Goal: Task Accomplishment & Management: Manage account settings

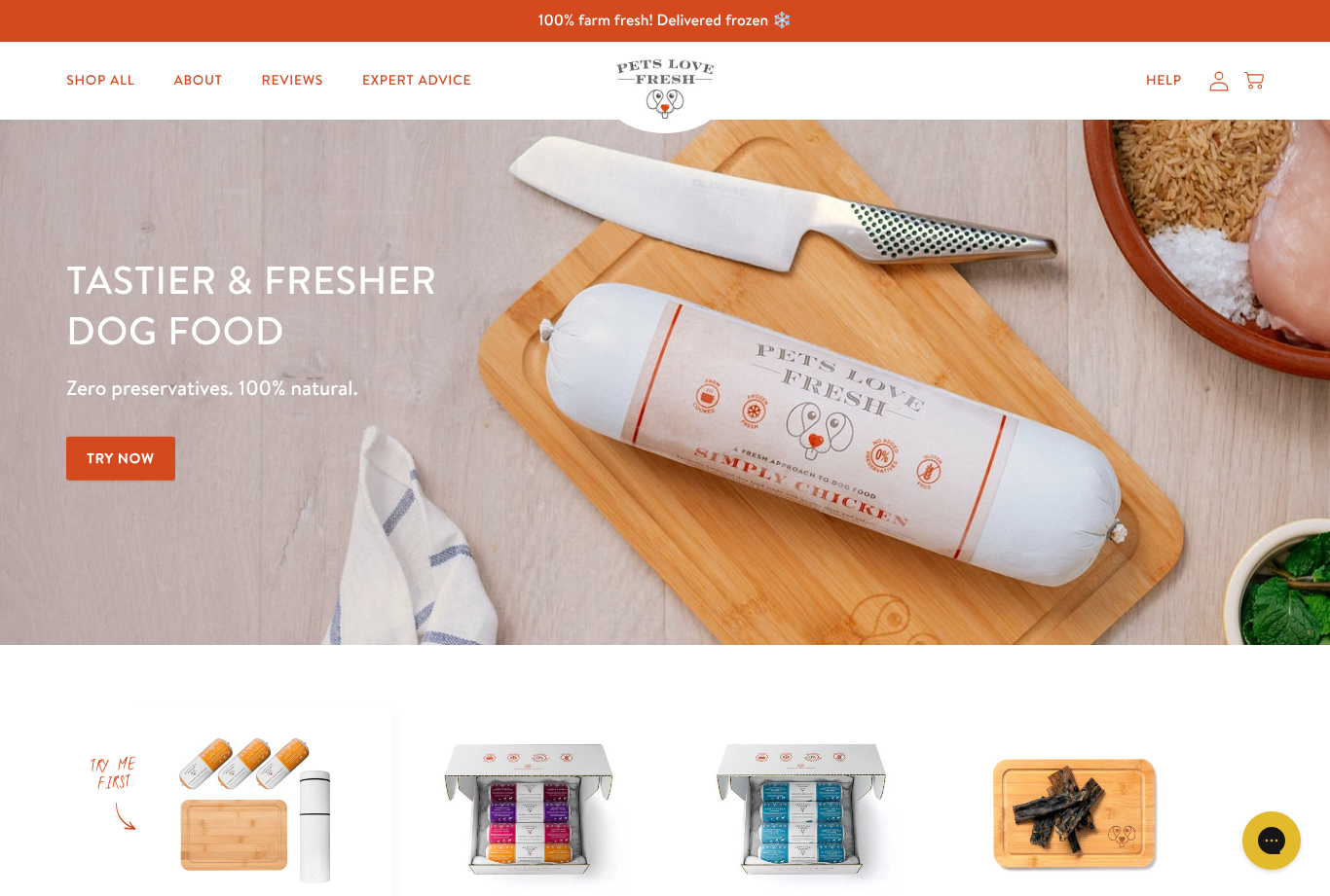
click at [1156, 89] on link "Help" at bounding box center [1163, 80] width 67 height 39
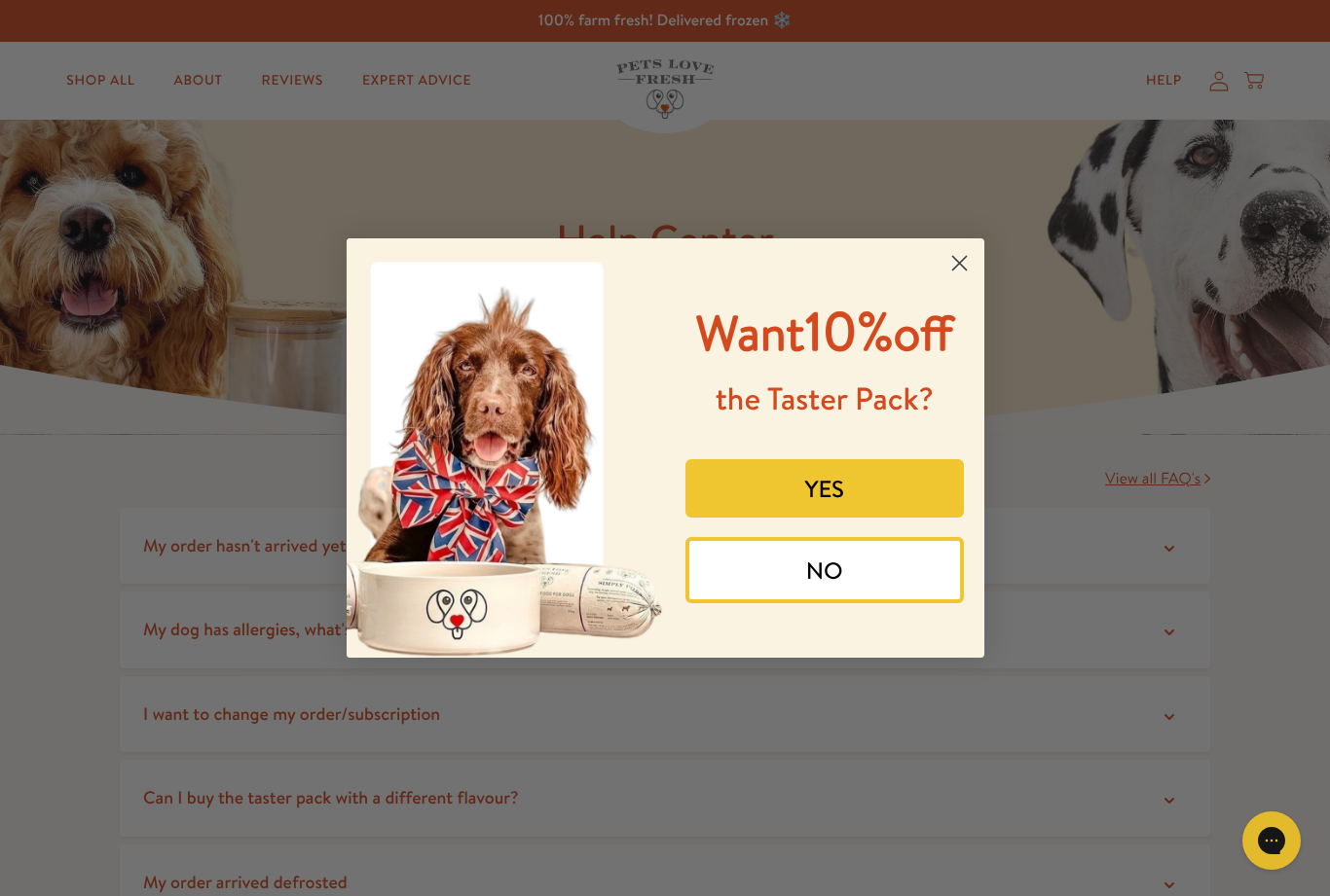
click at [960, 258] on circle "Close dialog" at bounding box center [958, 263] width 32 height 32
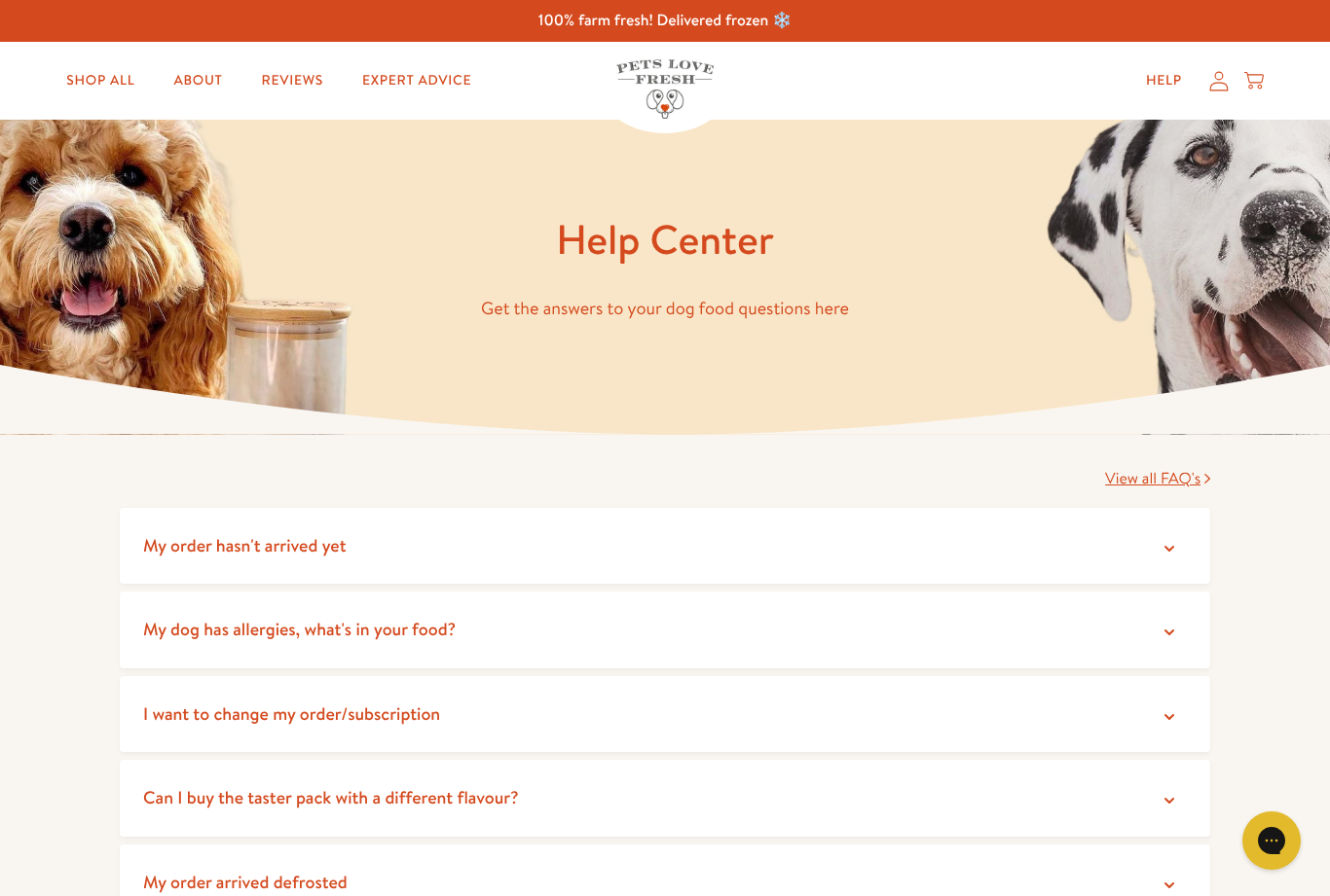
click at [1220, 83] on icon at bounding box center [1219, 80] width 20 height 21
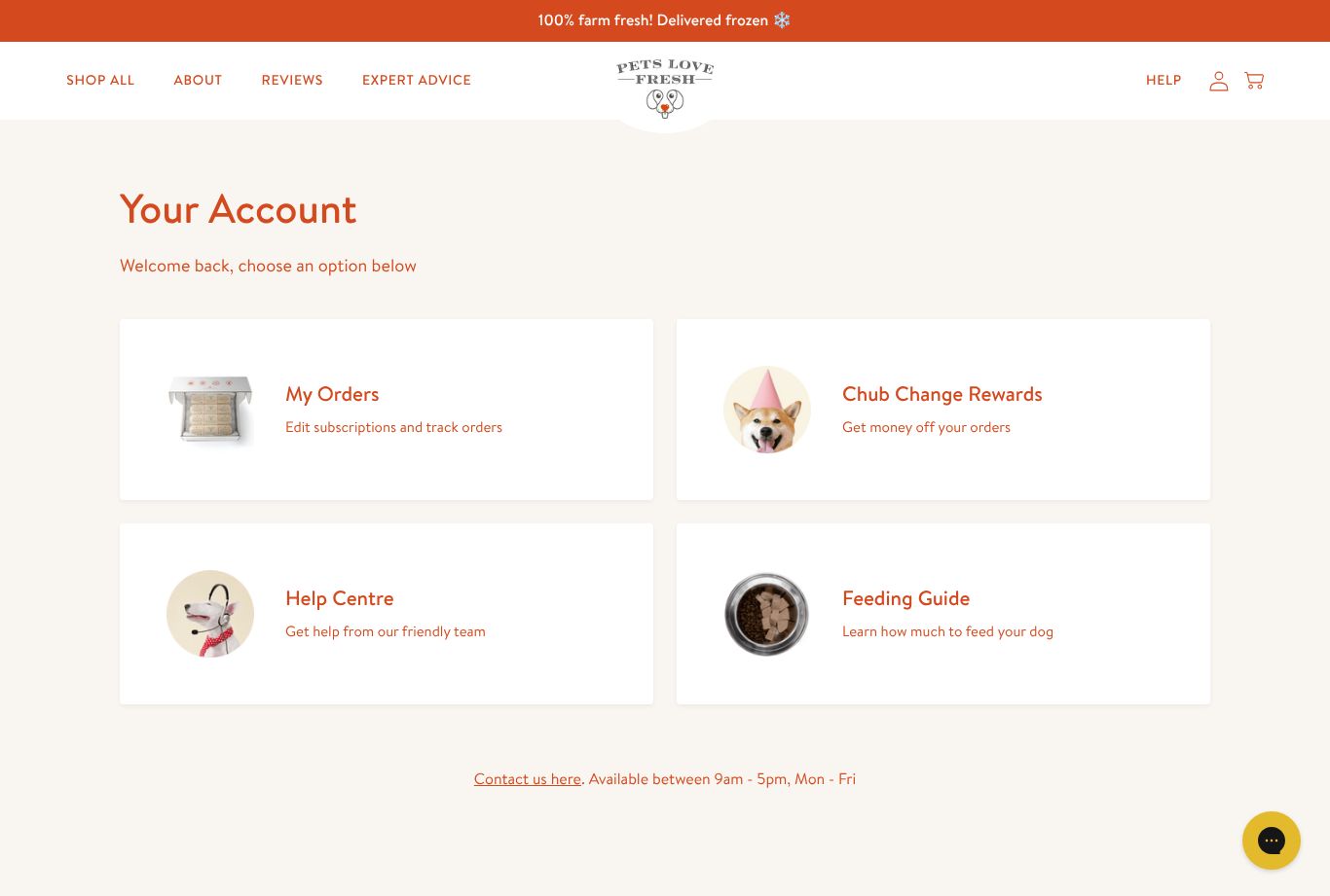
click at [219, 619] on img at bounding box center [210, 613] width 87 height 87
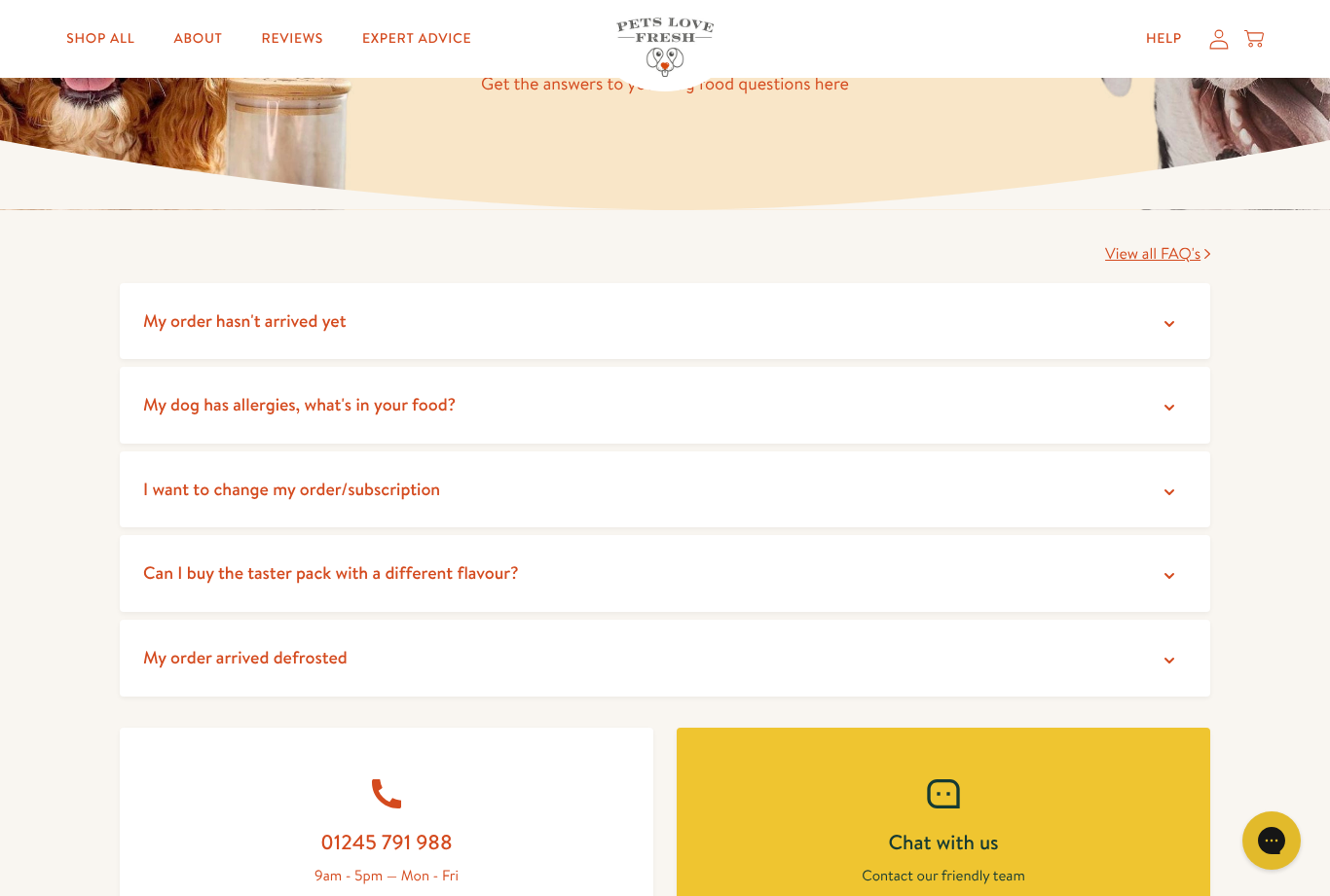
click at [1170, 488] on icon at bounding box center [1169, 493] width 20 height 20
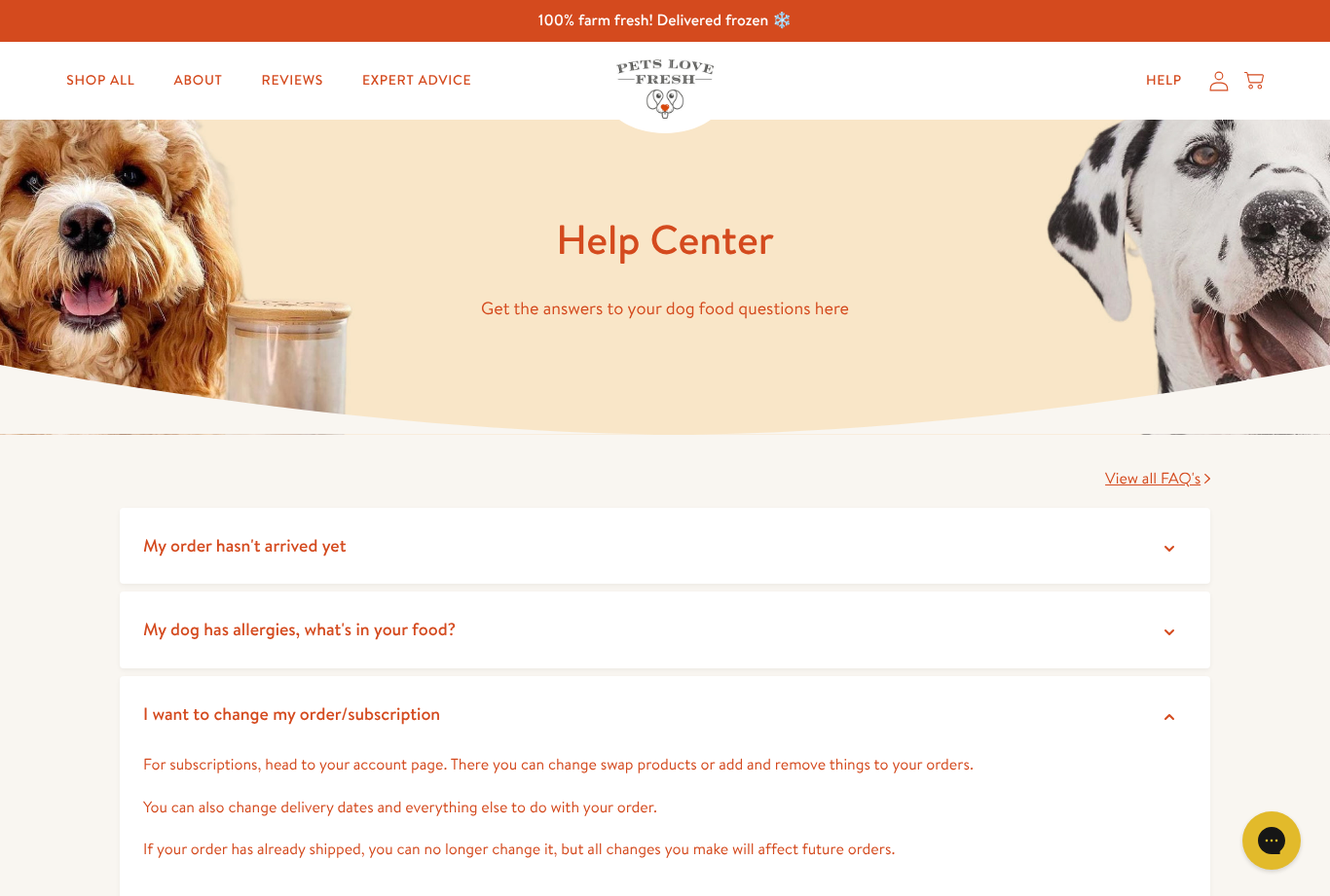
click at [1219, 87] on icon at bounding box center [1219, 80] width 20 height 21
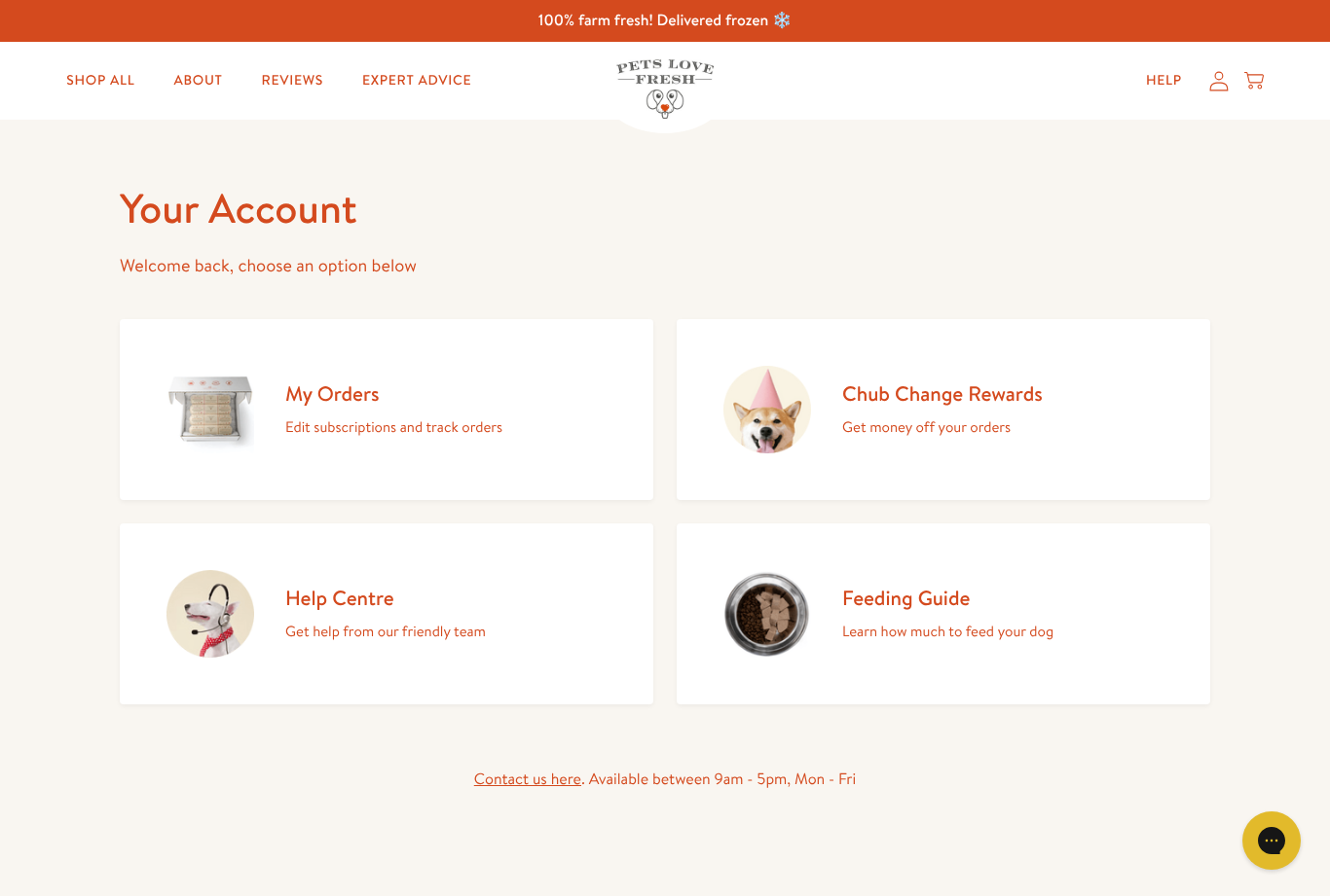
click at [219, 414] on img at bounding box center [210, 409] width 87 height 87
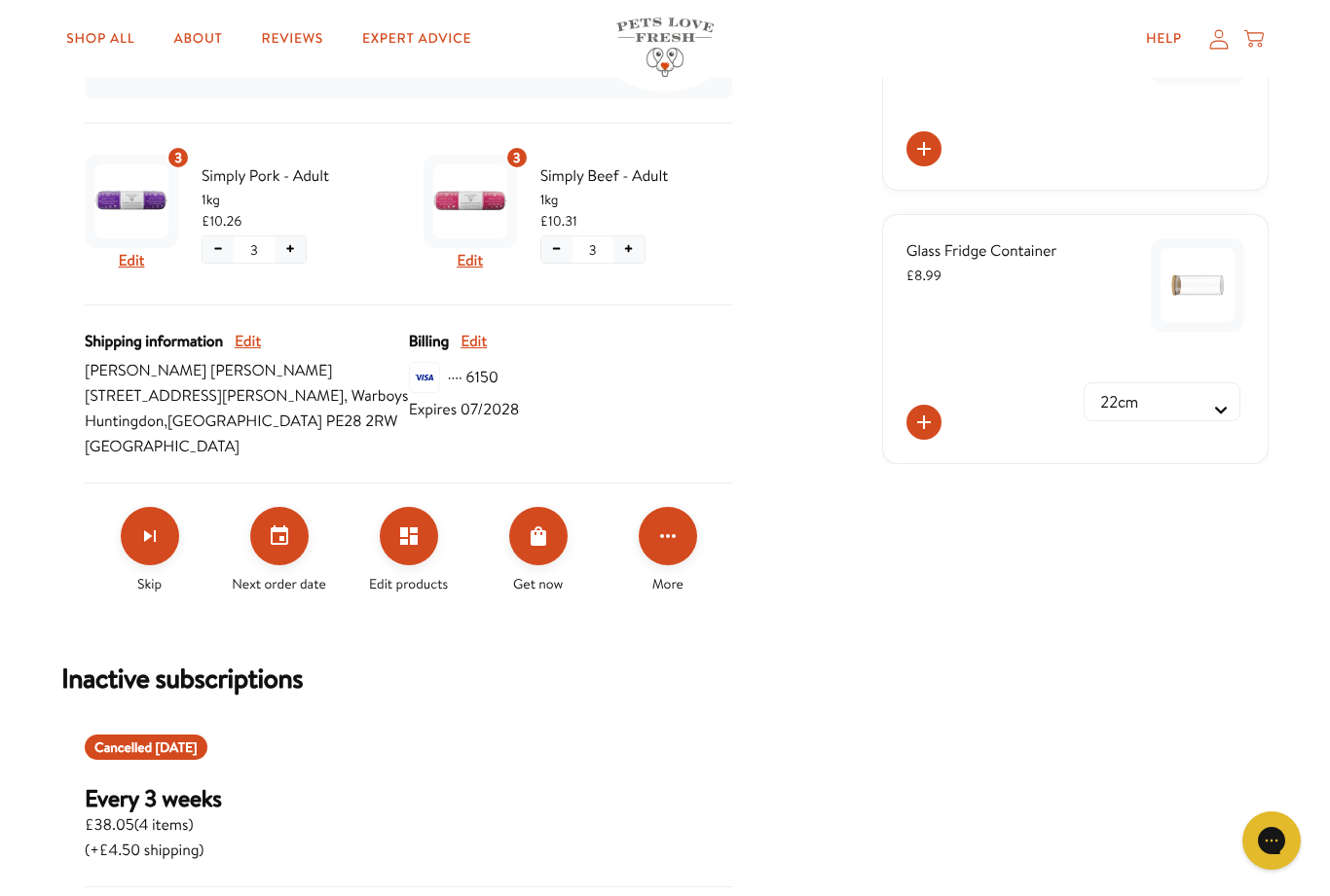
scroll to position [526, 0]
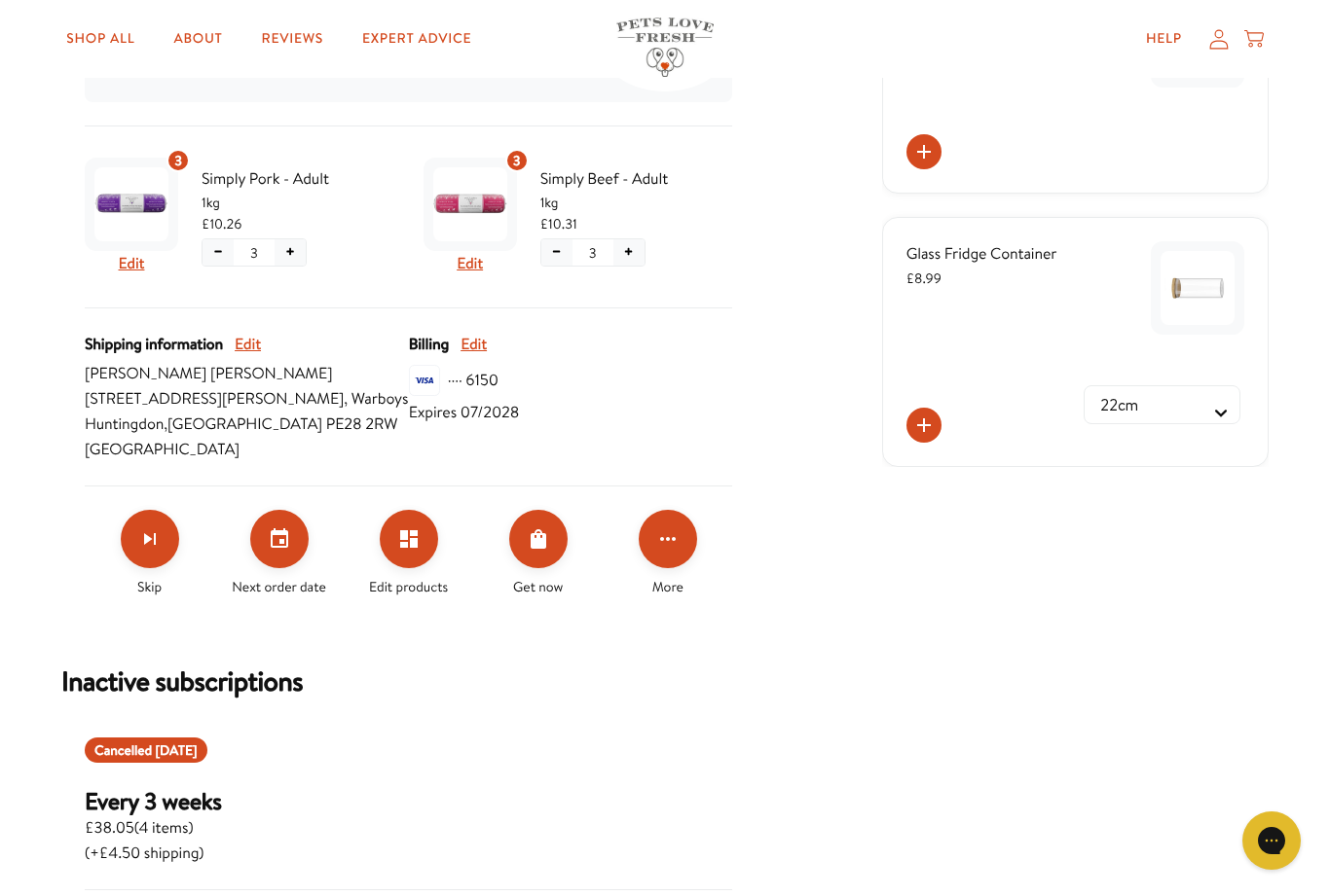
click at [290, 541] on icon "Set your next order date" at bounding box center [280, 540] width 24 height 24
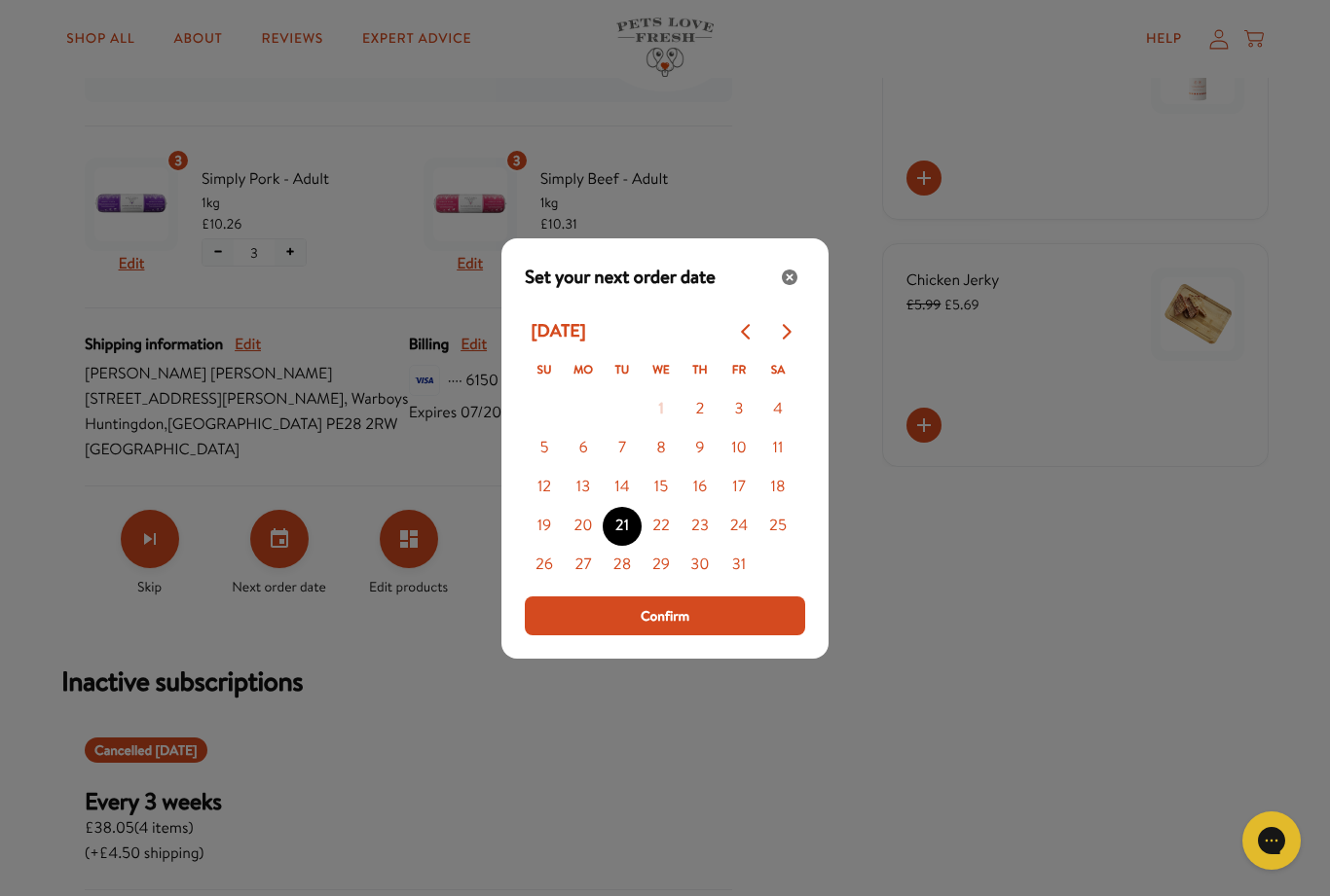
click at [742, 546] on button "24" at bounding box center [739, 527] width 39 height 39
click at [697, 636] on button "Confirm" at bounding box center [665, 616] width 281 height 39
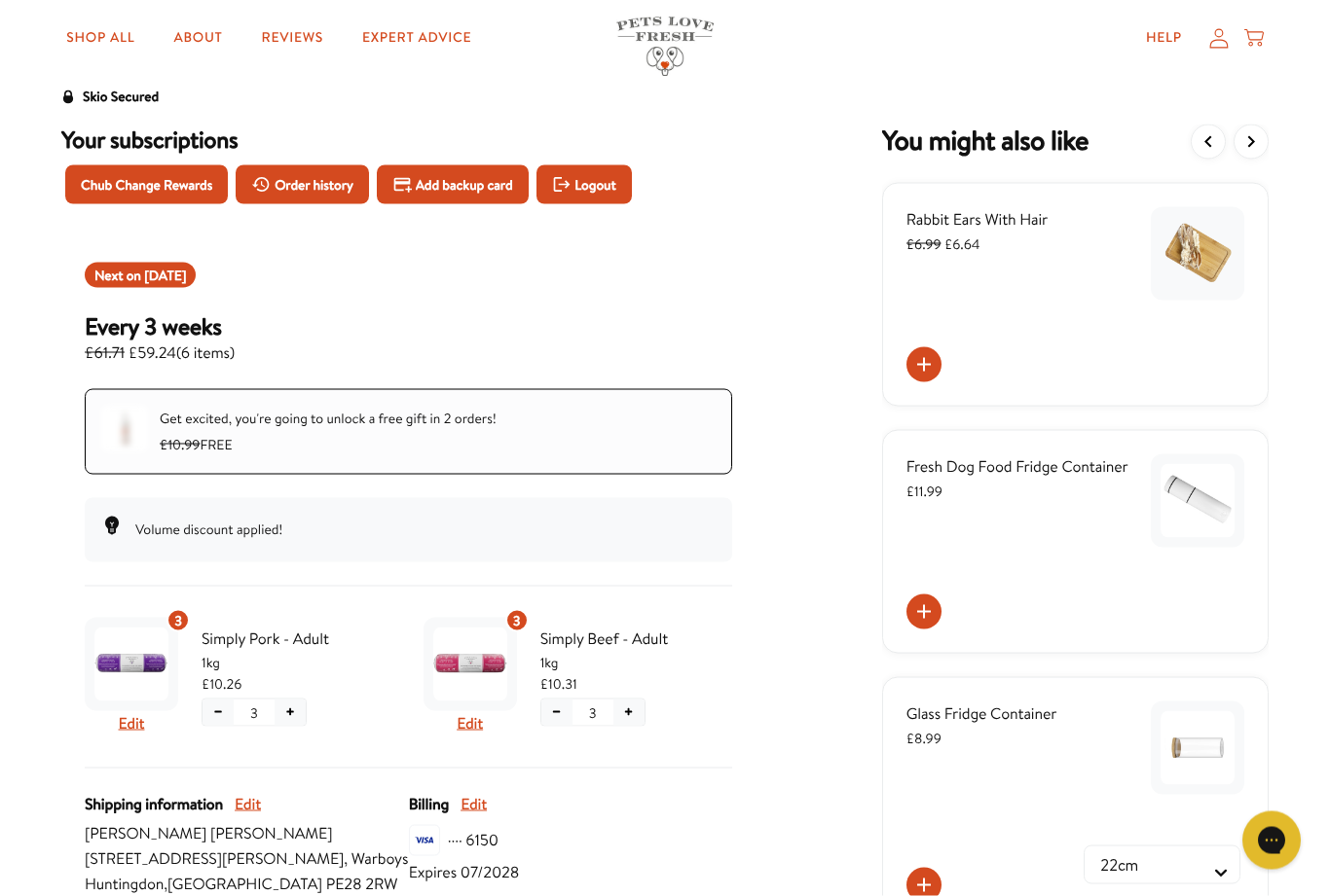
scroll to position [0, 0]
